Goal: Information Seeking & Learning: Learn about a topic

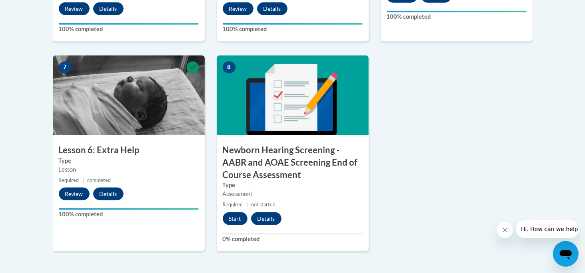
click at [223, 213] on button "Start" at bounding box center [235, 219] width 25 height 13
click at [235, 216] on button "Resume" at bounding box center [239, 219] width 32 height 13
